Goal: Task Accomplishment & Management: Manage account settings

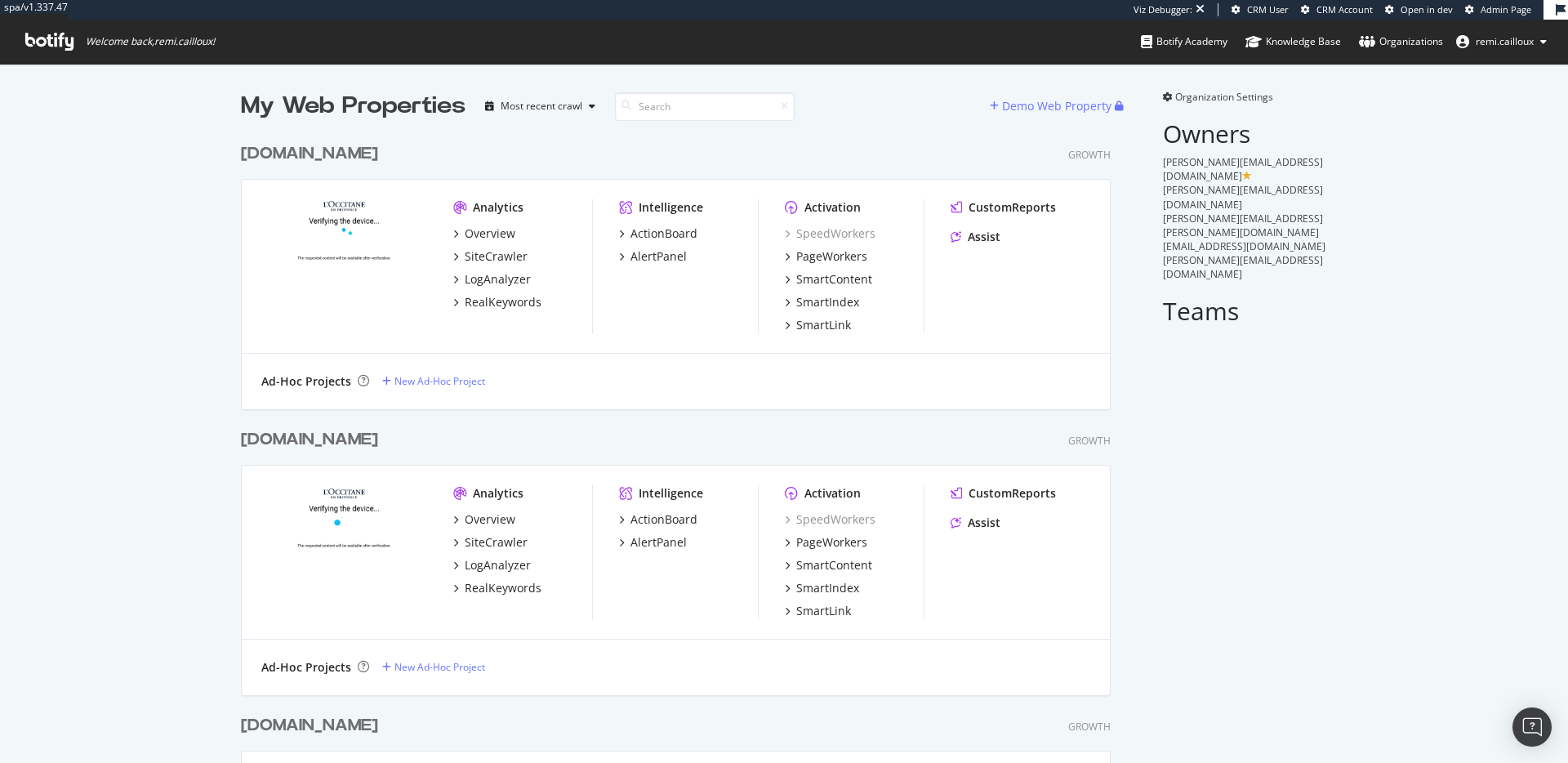
click at [322, 153] on div "[DOMAIN_NAME]" at bounding box center [309, 154] width 137 height 24
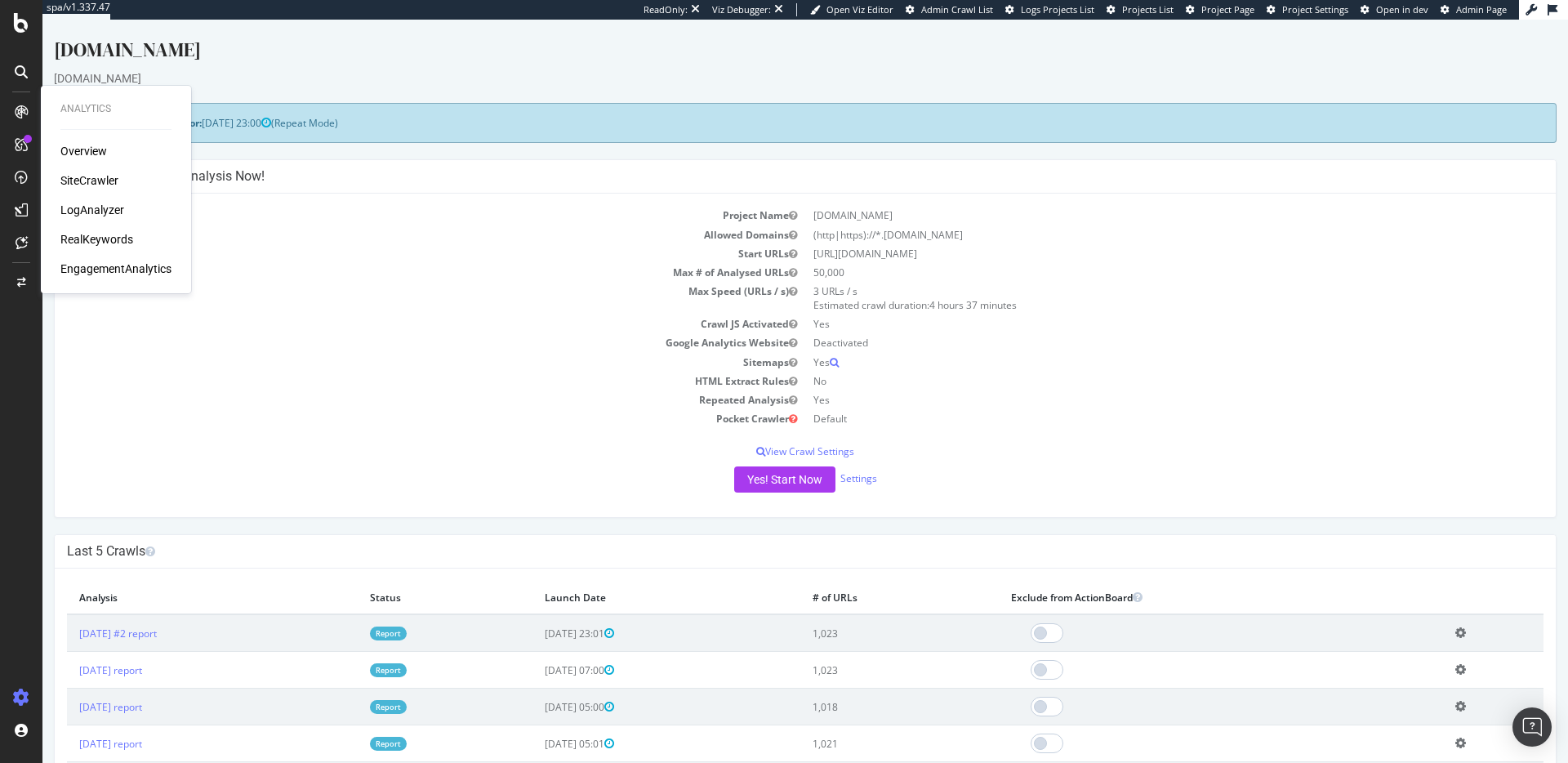
click at [89, 267] on div "EngagementAnalytics" at bounding box center [116, 268] width 111 height 16
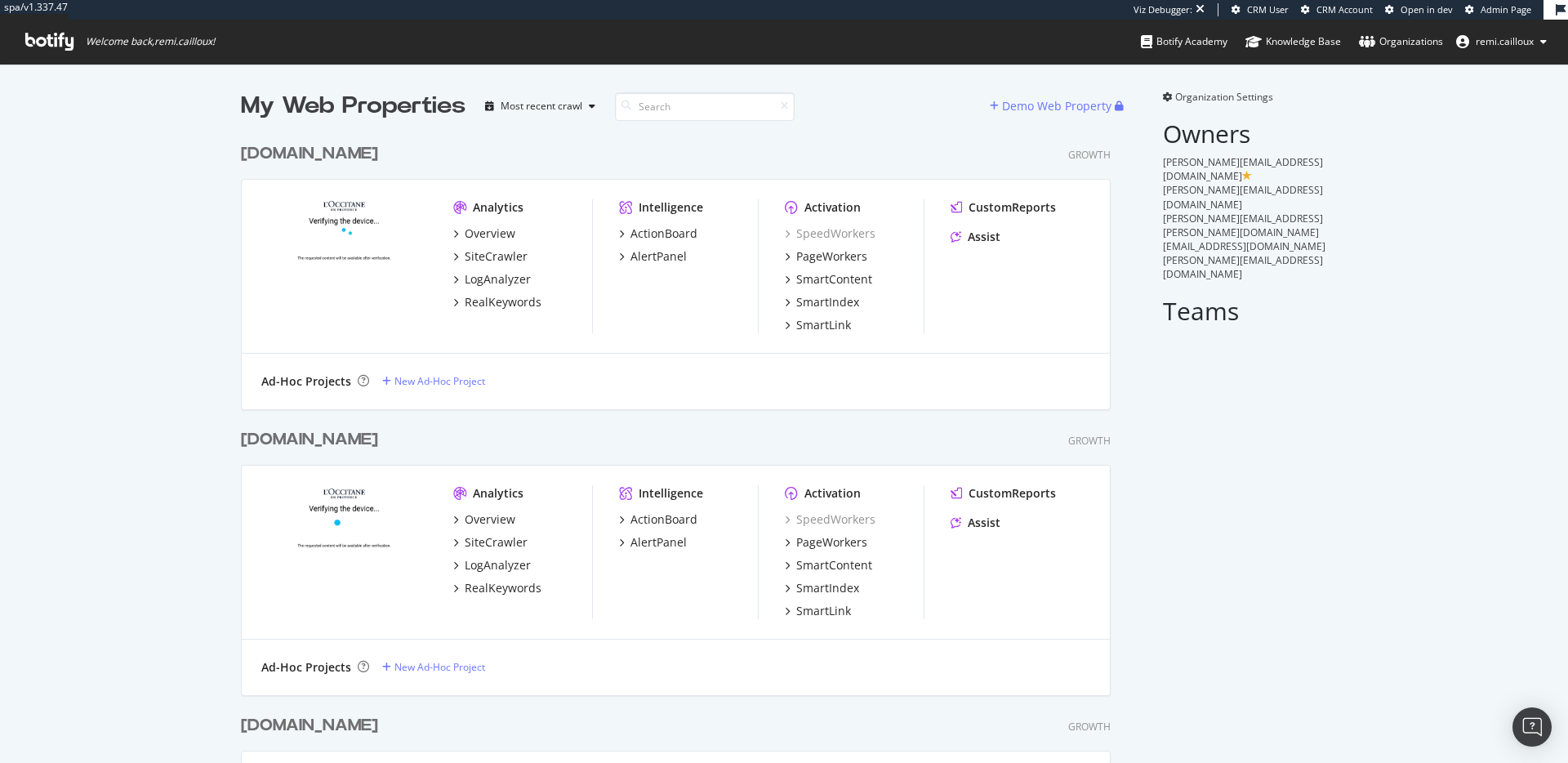
scroll to position [763, 1568]
click at [293, 441] on div "[DOMAIN_NAME]" at bounding box center [309, 440] width 137 height 24
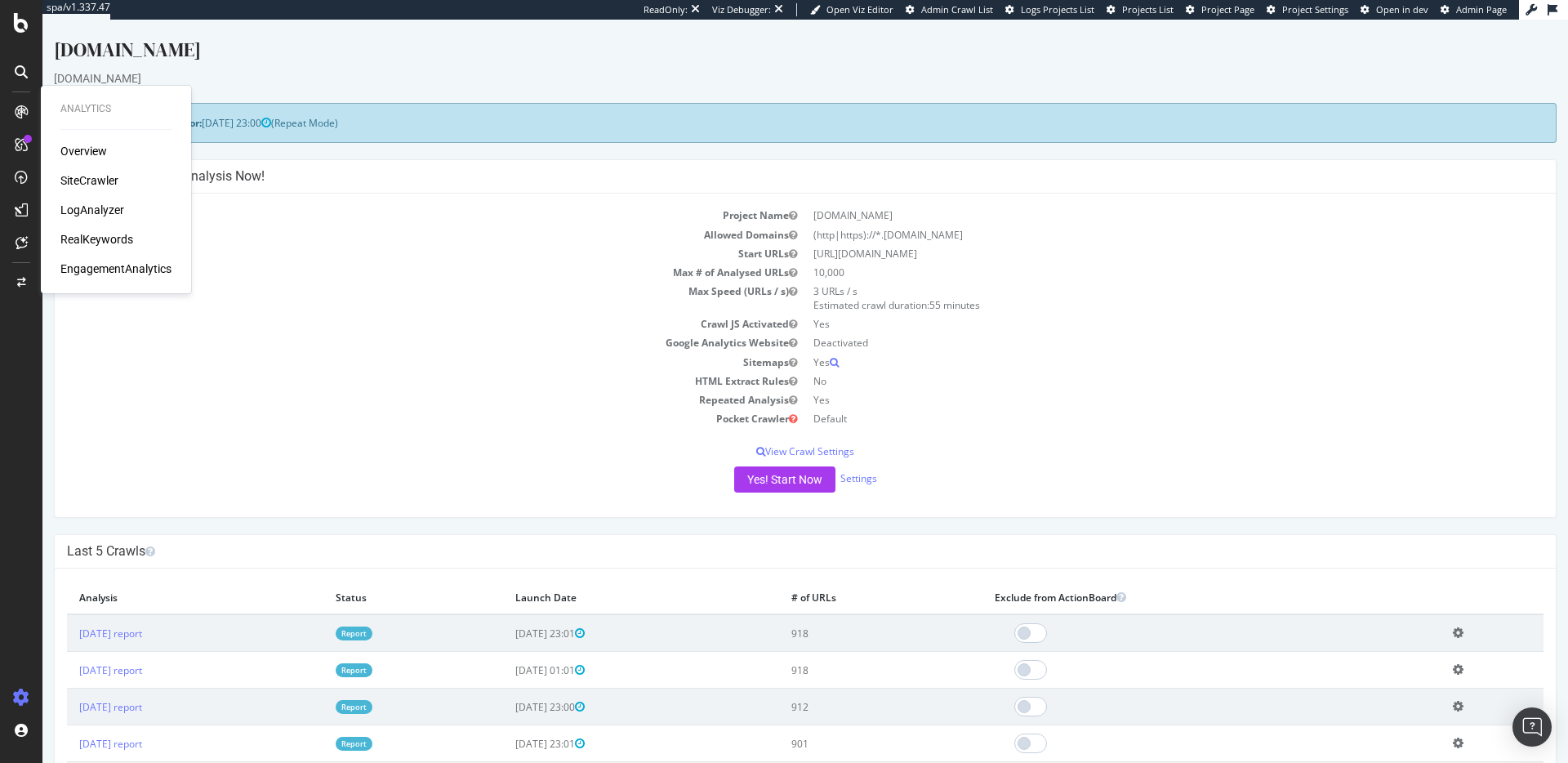
click at [85, 279] on div "Analytics Overview SiteCrawler LogAnalyzer RealKeywords EngagementAnalytics" at bounding box center [116, 190] width 137 height 201
click at [92, 275] on div "EngagementAnalytics" at bounding box center [116, 268] width 111 height 16
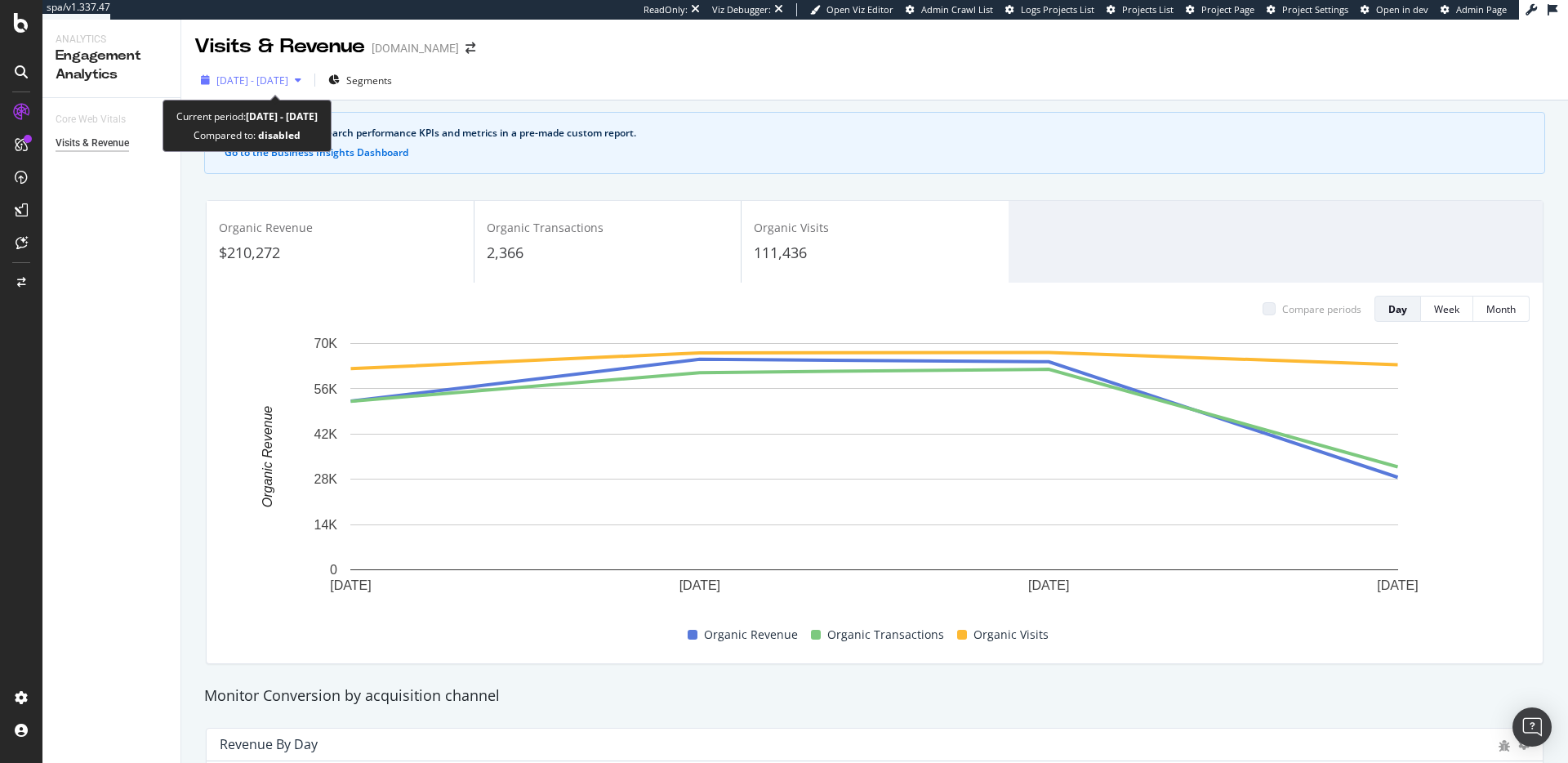
click at [264, 80] on span "[DATE] - [DATE]" at bounding box center [252, 81] width 72 height 14
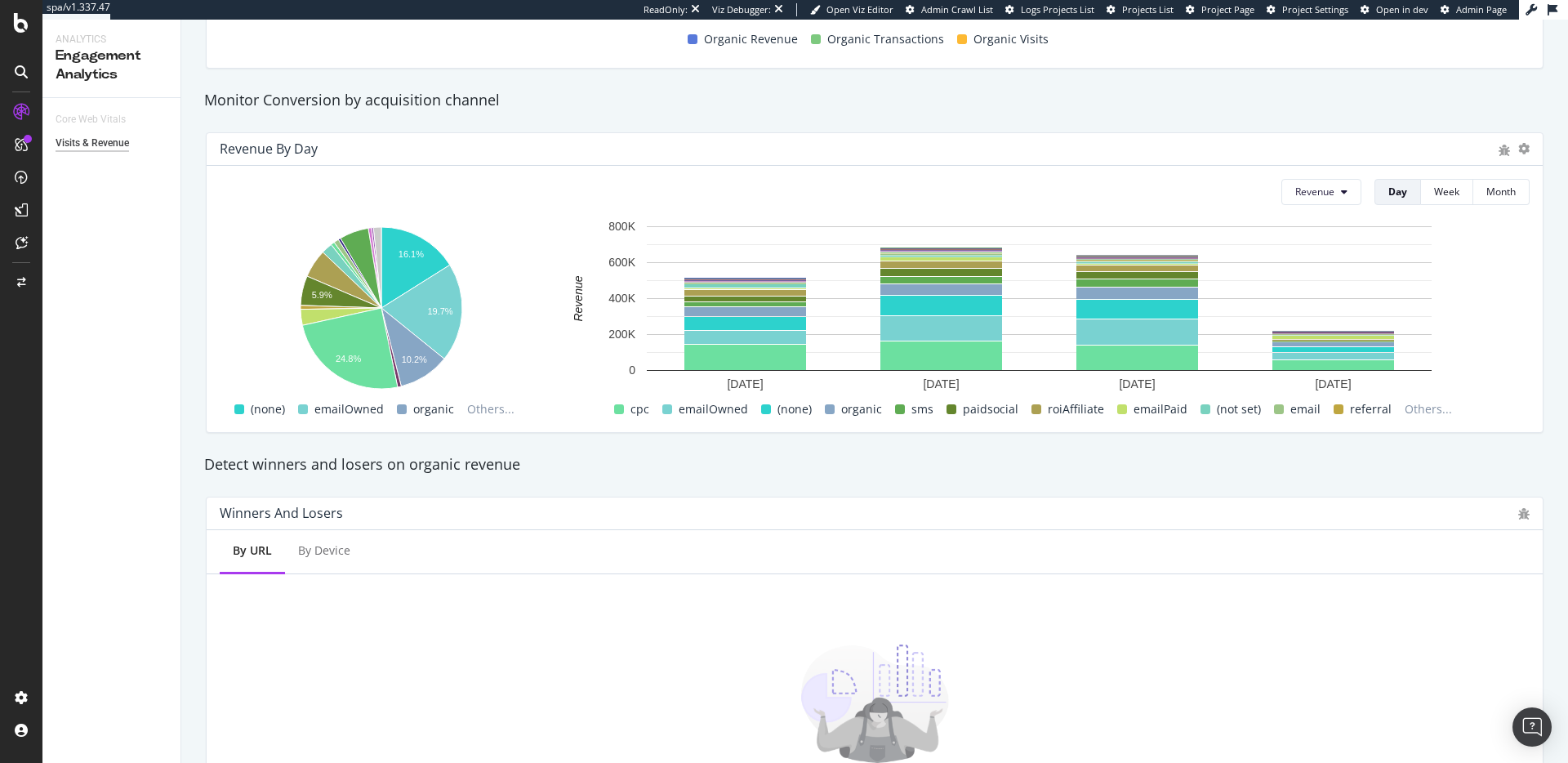
scroll to position [795, 0]
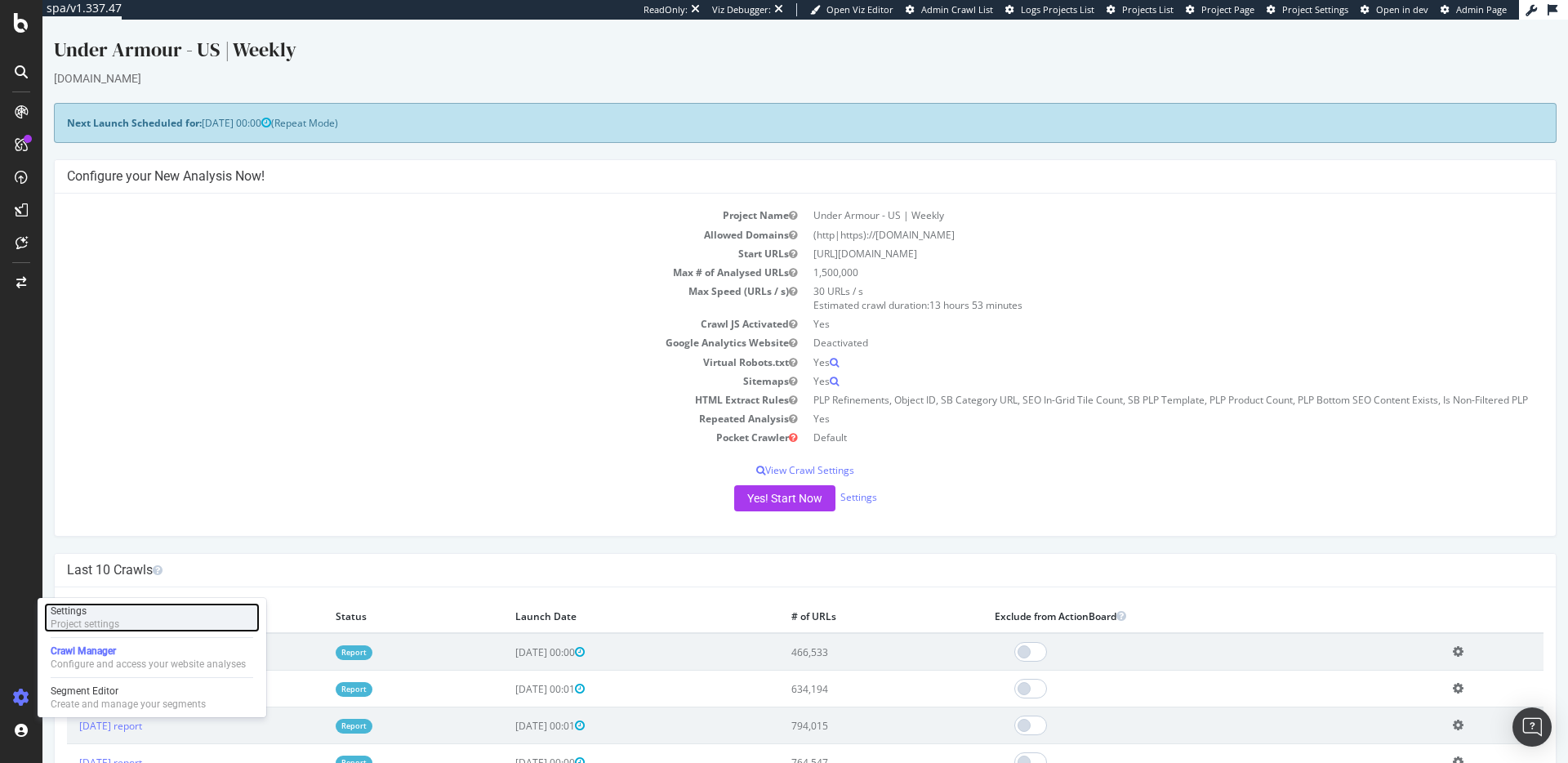
click at [86, 621] on div "Project settings" at bounding box center [84, 625] width 68 height 13
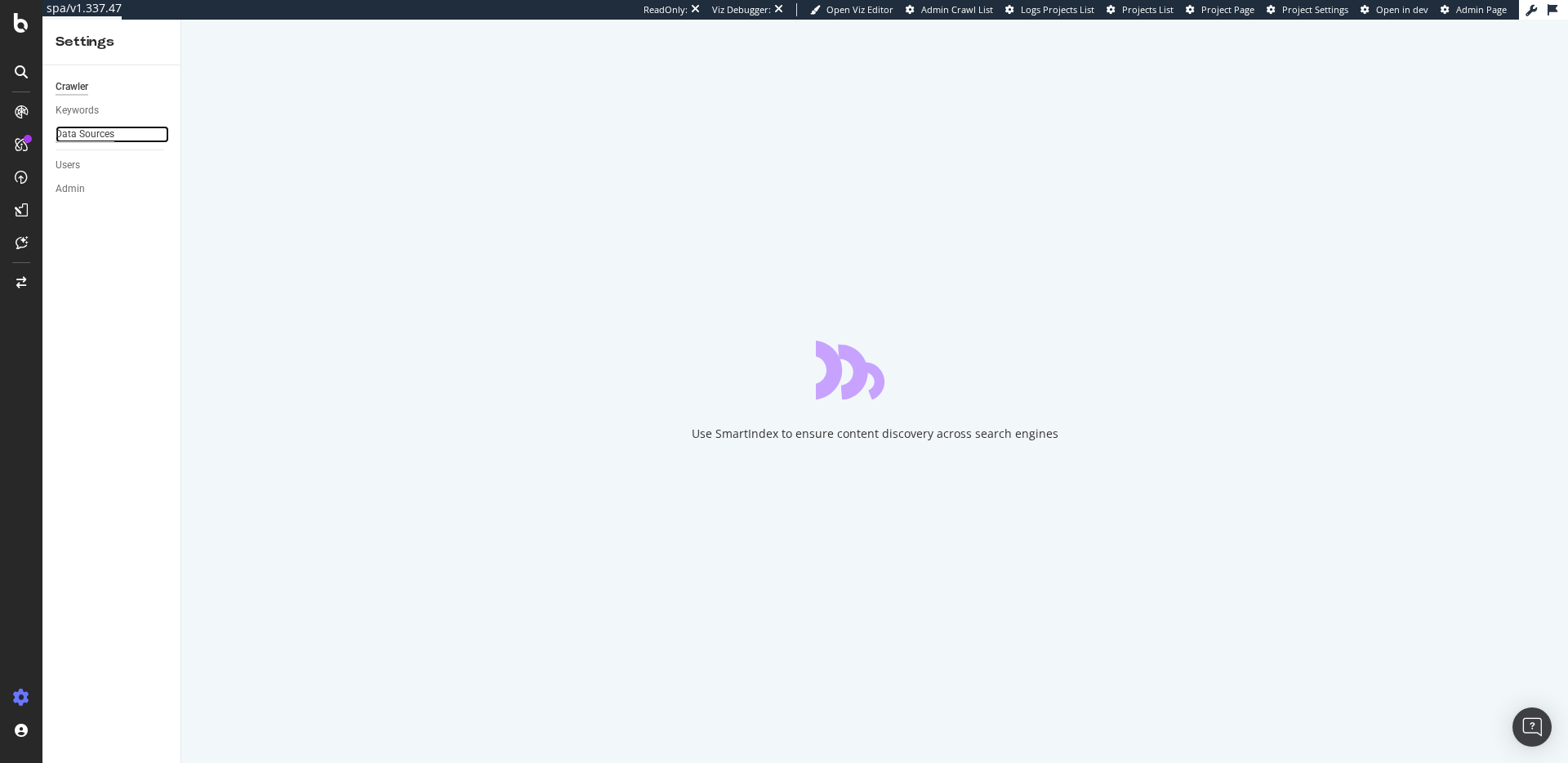
click at [93, 127] on div "Data Sources" at bounding box center [85, 135] width 59 height 17
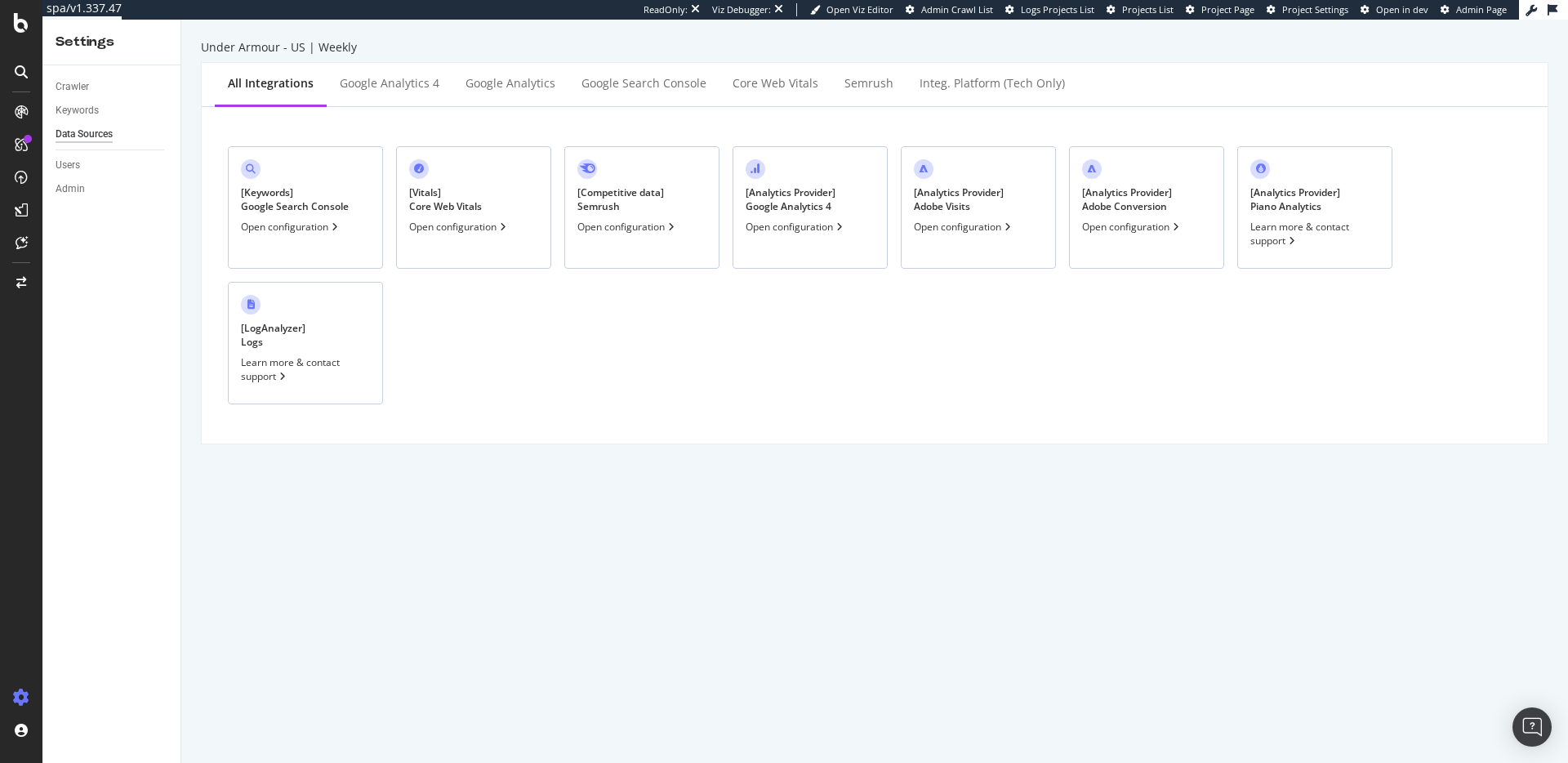
click at [1011, 201] on div "[ Analytics Provider ] Adobe Visits Open configuration" at bounding box center [979, 207] width 155 height 122
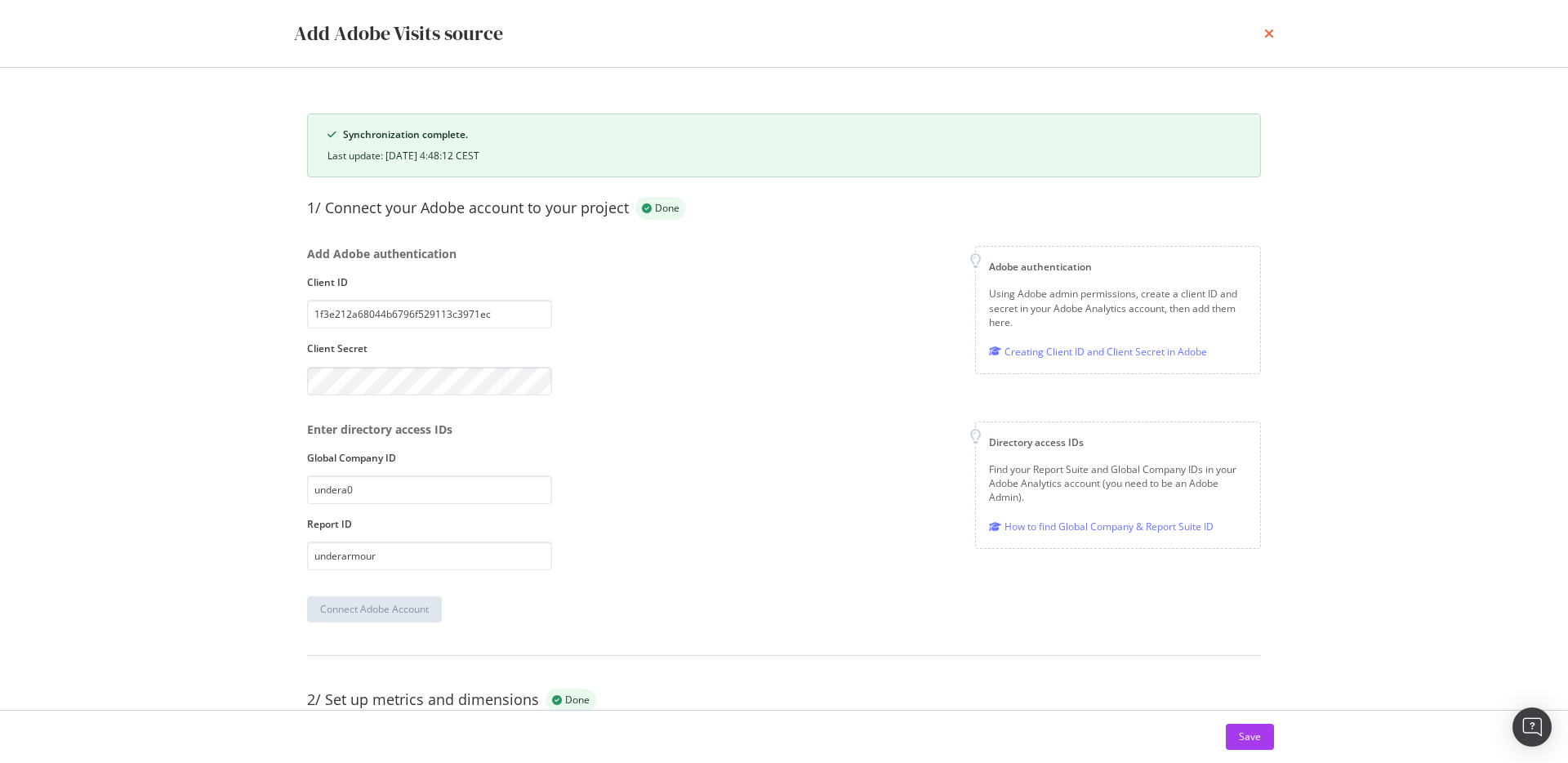
click at [1267, 35] on icon "times" at bounding box center [1269, 33] width 9 height 13
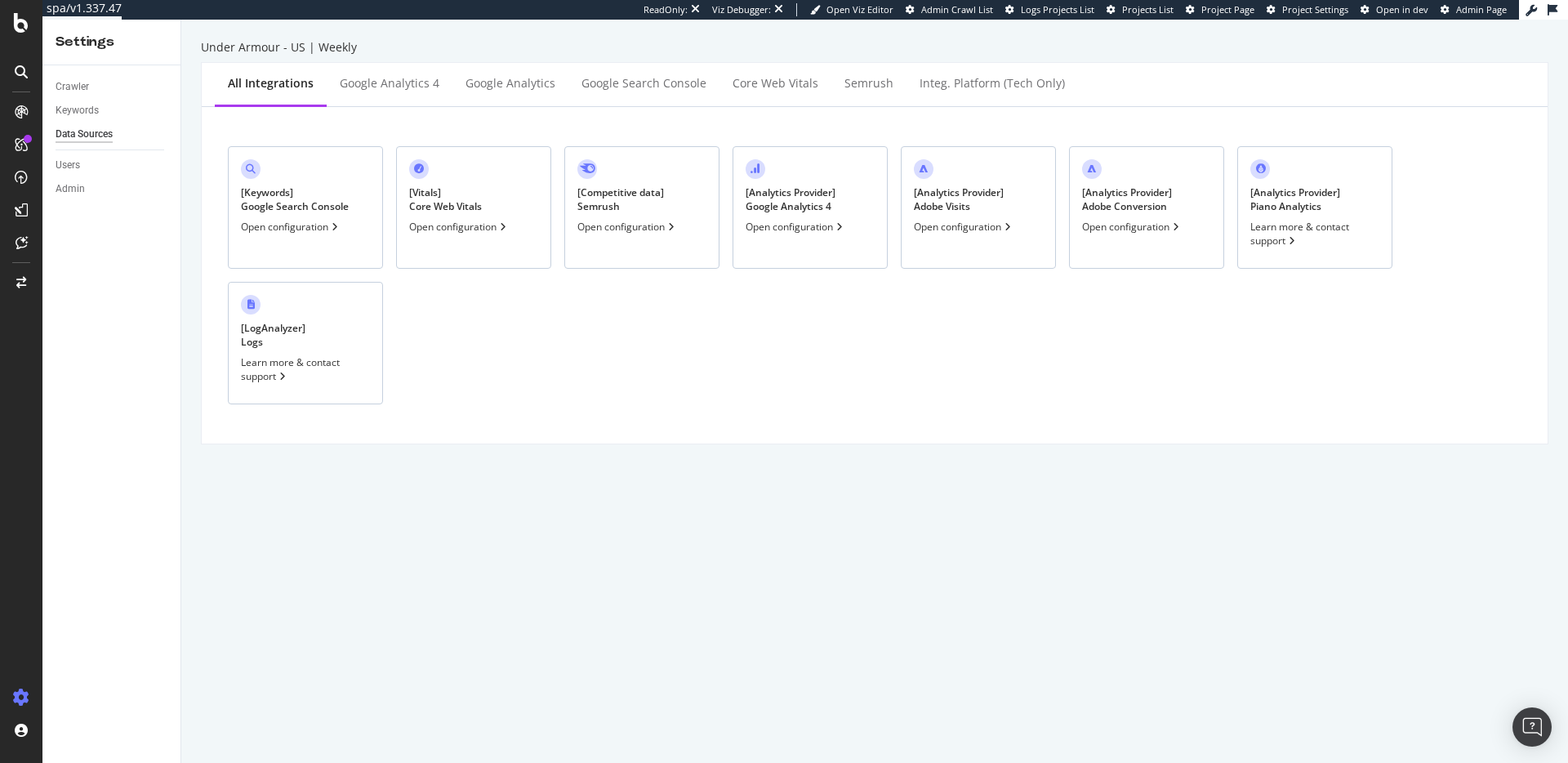
click at [1158, 196] on div "[ Analytics Provider ] Adobe Conversion" at bounding box center [1126, 199] width 90 height 27
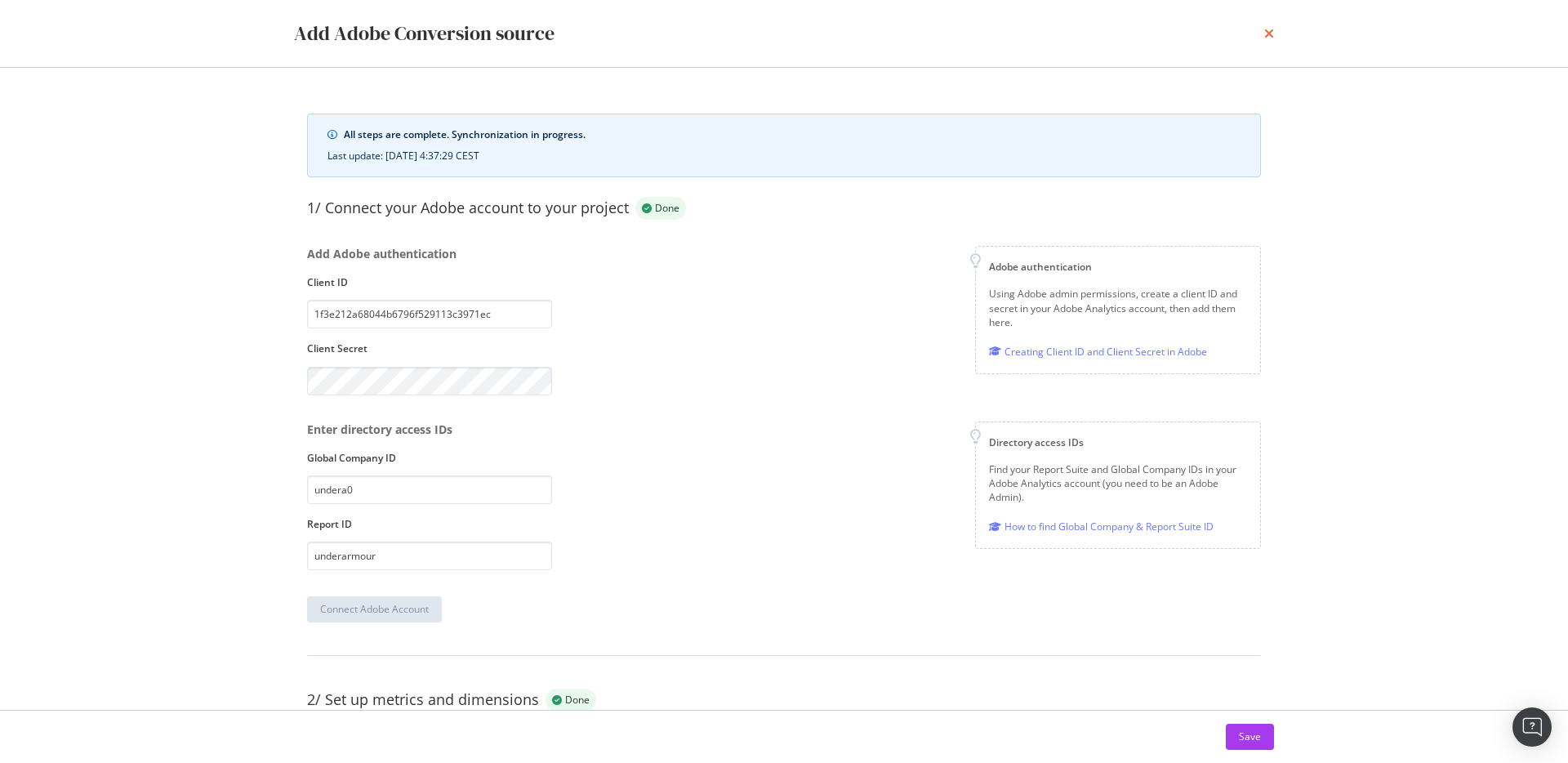
click at [1265, 32] on icon "times" at bounding box center [1269, 33] width 9 height 13
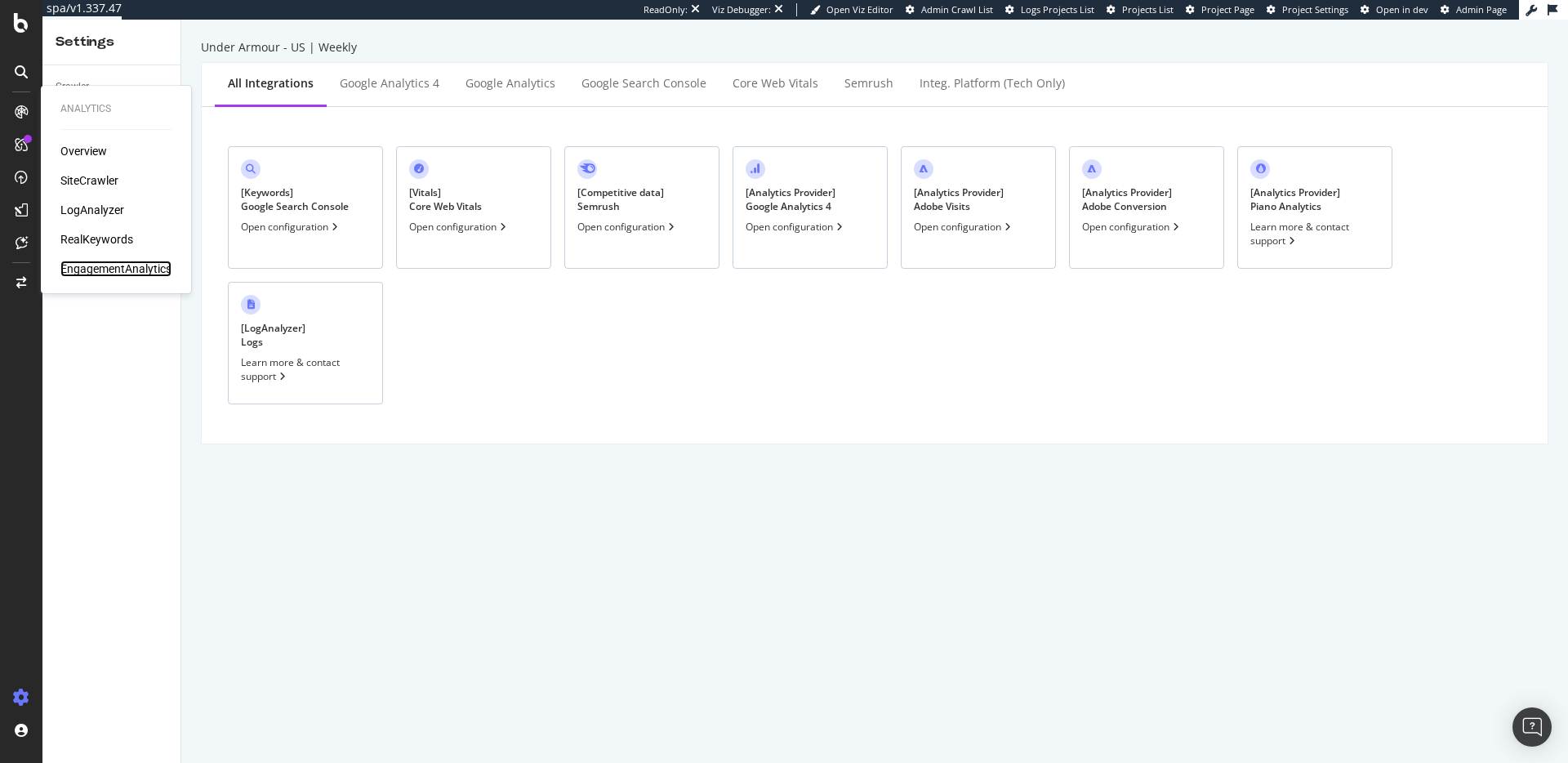
click at [102, 266] on div "EngagementAnalytics" at bounding box center [116, 268] width 111 height 16
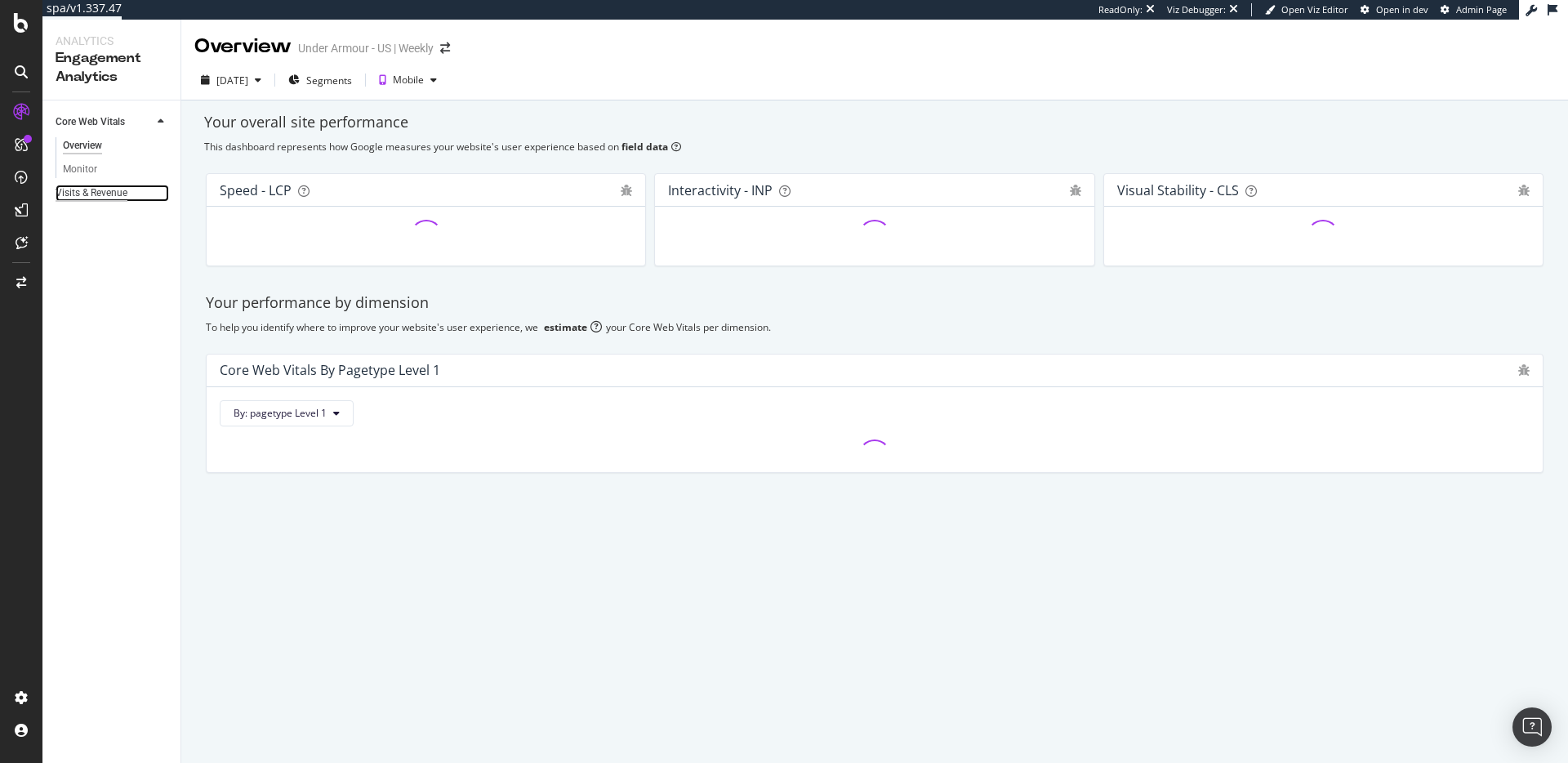
click at [104, 199] on div "Visits & Revenue" at bounding box center [92, 193] width 72 height 17
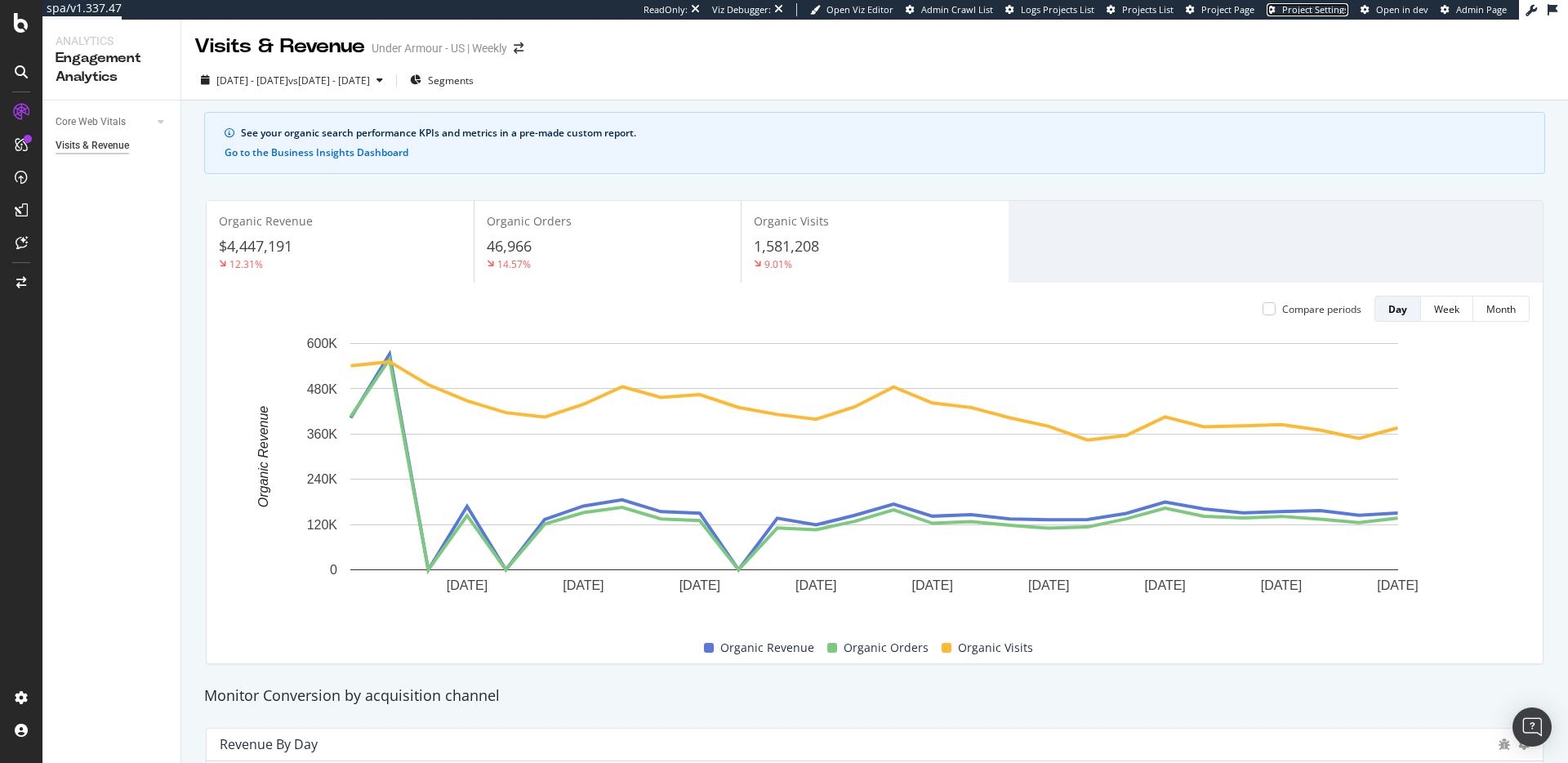
click at [1326, 7] on span "Project Settings" at bounding box center [1315, 9] width 66 height 12
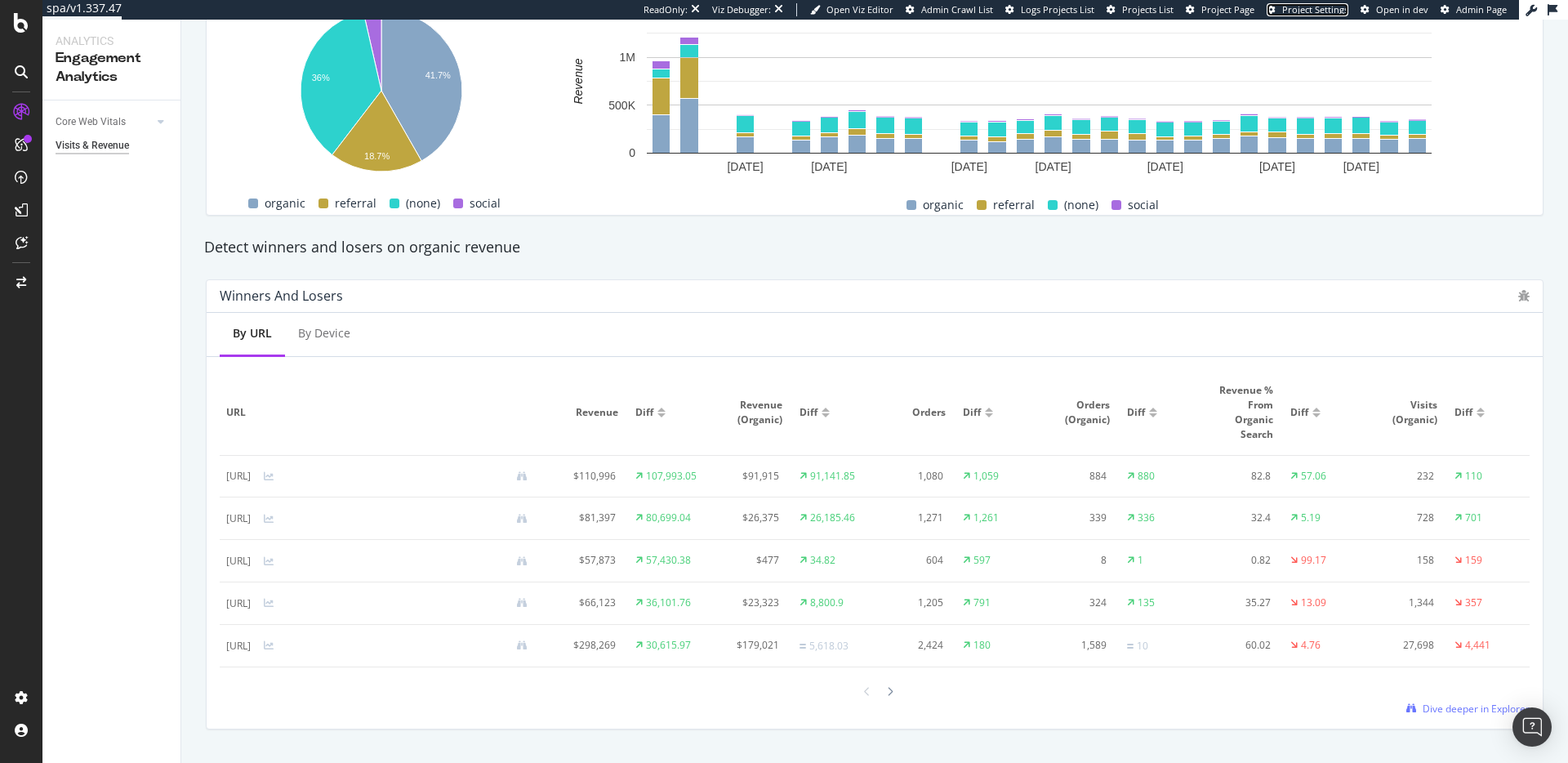
scroll to position [849, 0]
